Goal: Transaction & Acquisition: Purchase product/service

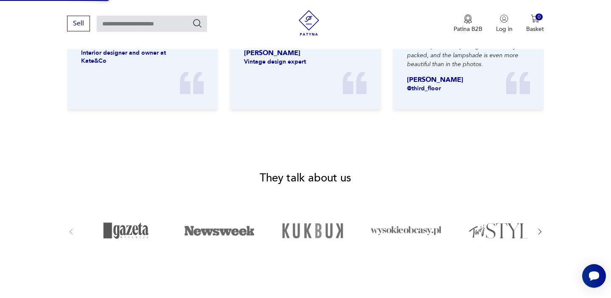
scroll to position [1252, 0]
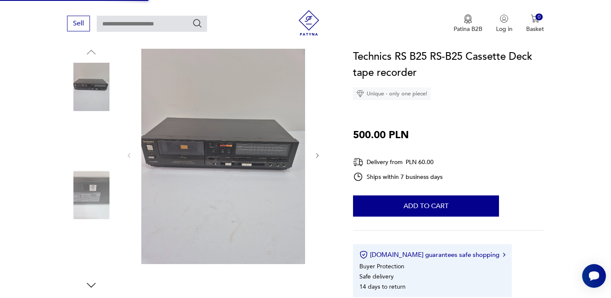
scroll to position [98, 0]
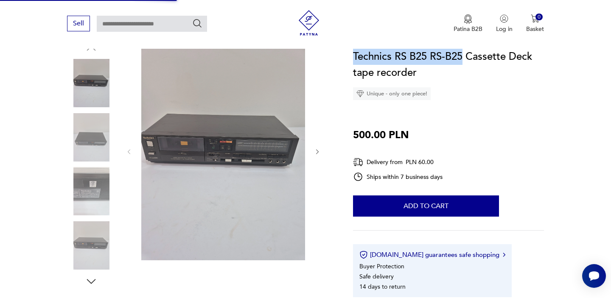
drag, startPoint x: 353, startPoint y: 58, endPoint x: 463, endPoint y: 58, distance: 109.5
click at [463, 58] on font "Technics RS B25 RS-B25 Cassette Deck tape recorder" at bounding box center [442, 65] width 179 height 30
copy font "Technics RS B25 RS-B25"
